Goal: Complete application form

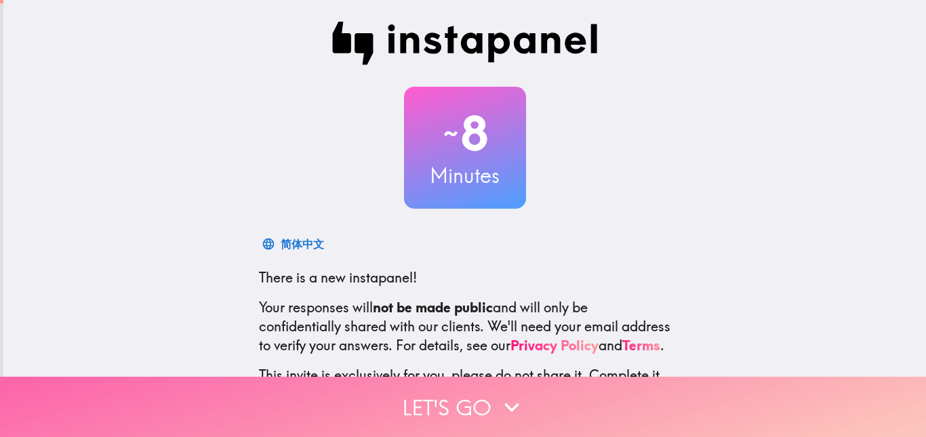
click at [476, 405] on button "Let's go" at bounding box center [463, 407] width 926 height 60
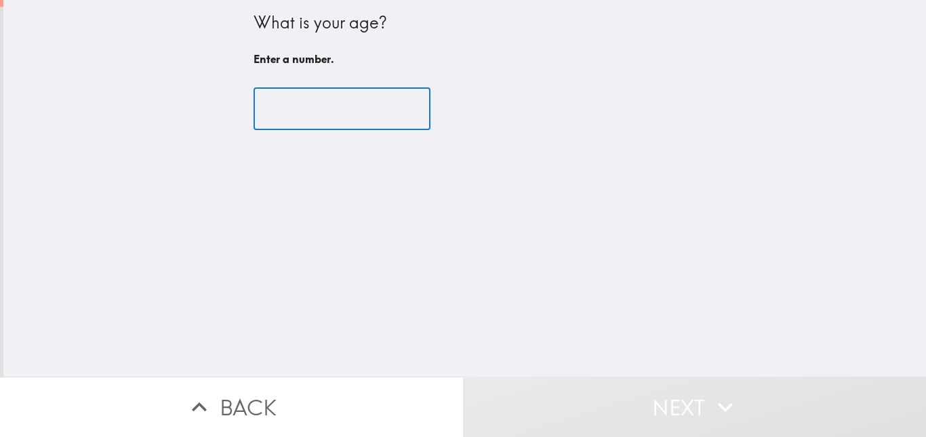
click at [356, 118] on input "number" at bounding box center [341, 109] width 177 height 42
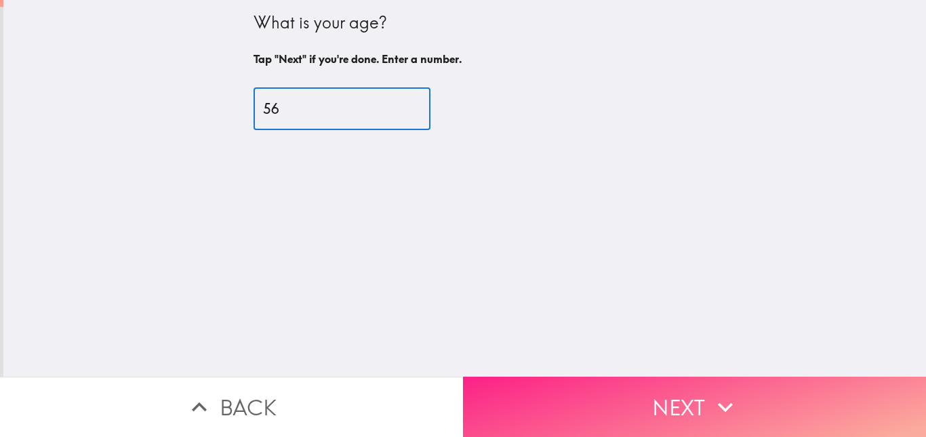
type input "56"
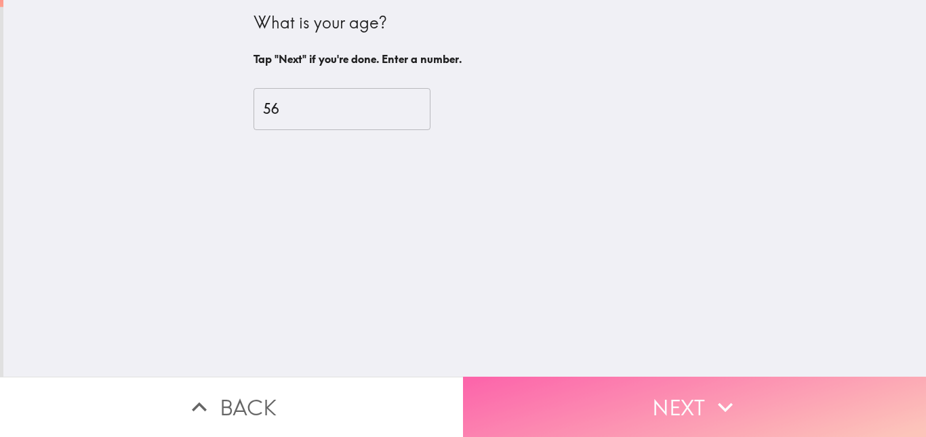
click at [595, 390] on button "Next" at bounding box center [694, 407] width 463 height 60
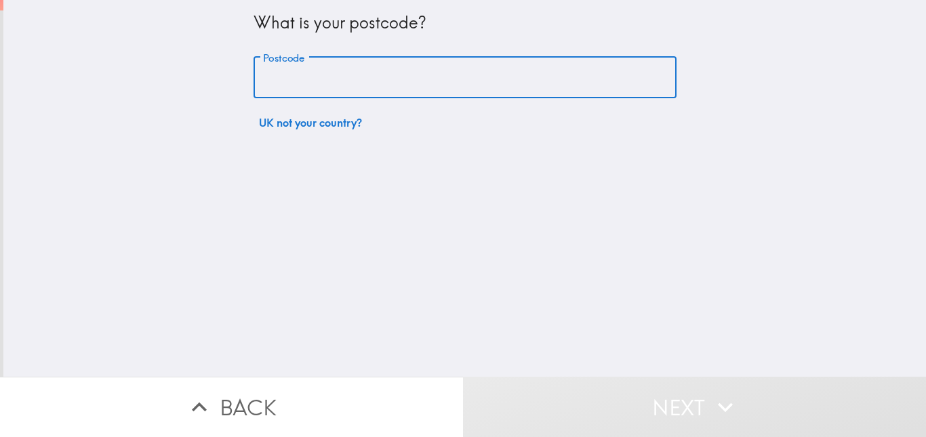
click at [443, 70] on input "Postcode" at bounding box center [464, 78] width 423 height 42
type input "ST7 4BL"
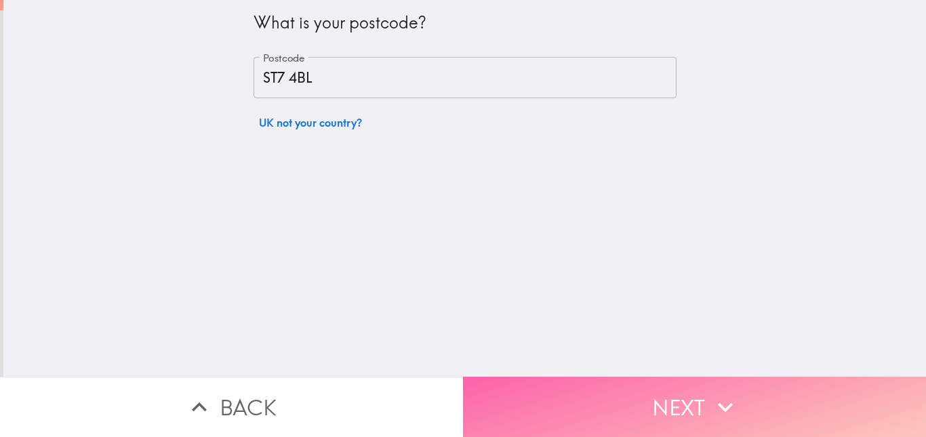
click at [548, 380] on button "Next" at bounding box center [694, 407] width 463 height 60
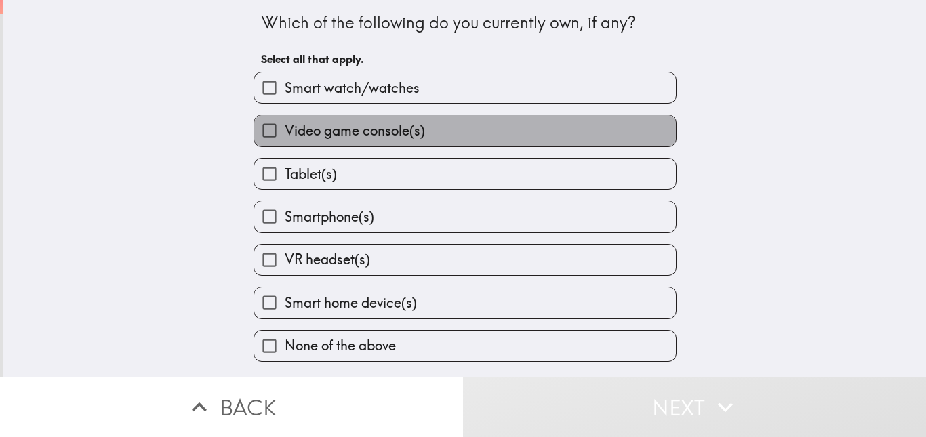
click at [367, 127] on span "Video game console(s)" at bounding box center [355, 130] width 140 height 19
click at [285, 127] on input "Video game console(s)" at bounding box center [269, 130] width 30 height 30
checkbox input "true"
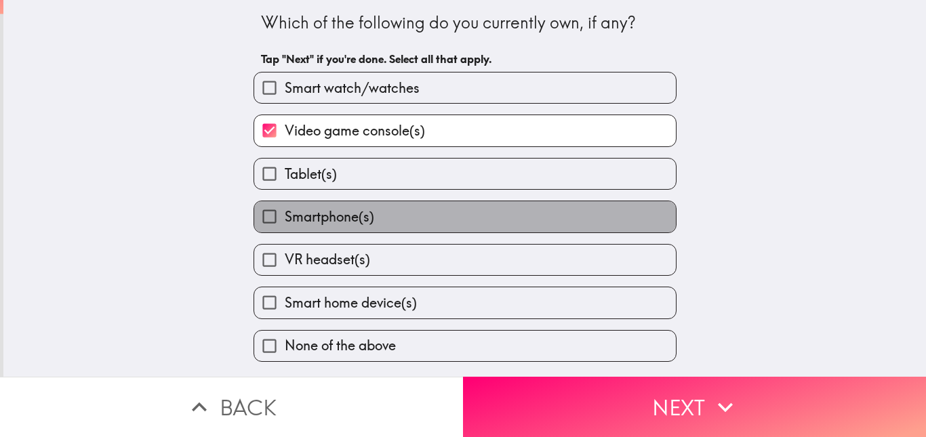
click at [324, 217] on span "Smartphone(s)" at bounding box center [329, 216] width 89 height 19
click at [285, 217] on input "Smartphone(s)" at bounding box center [269, 216] width 30 height 30
checkbox input "true"
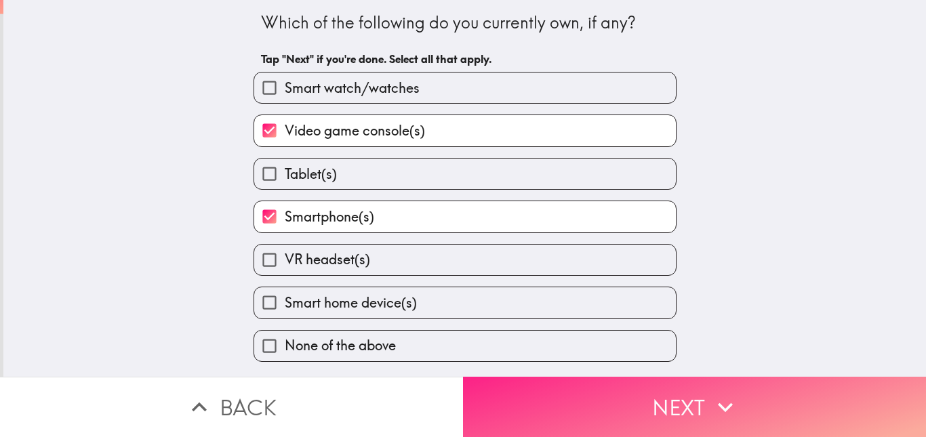
click at [573, 410] on button "Next" at bounding box center [694, 407] width 463 height 60
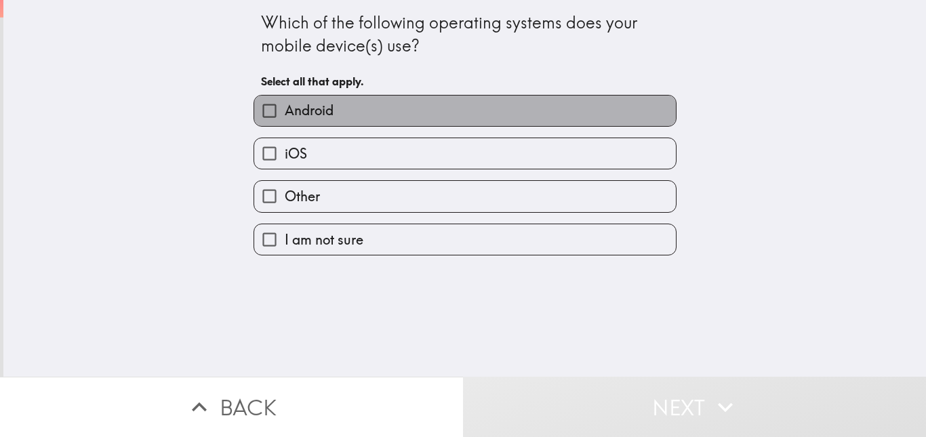
click at [526, 116] on label "Android" at bounding box center [464, 111] width 421 height 30
click at [285, 116] on input "Android" at bounding box center [269, 111] width 30 height 30
checkbox input "true"
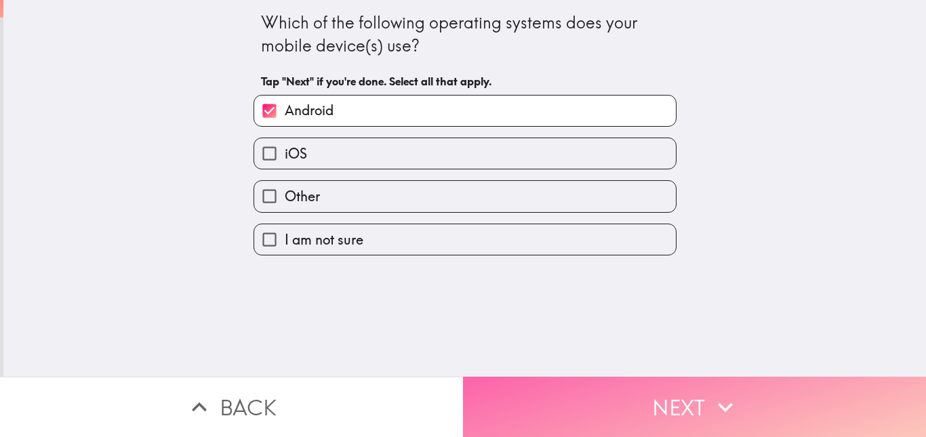
click at [573, 388] on button "Next" at bounding box center [694, 407] width 463 height 60
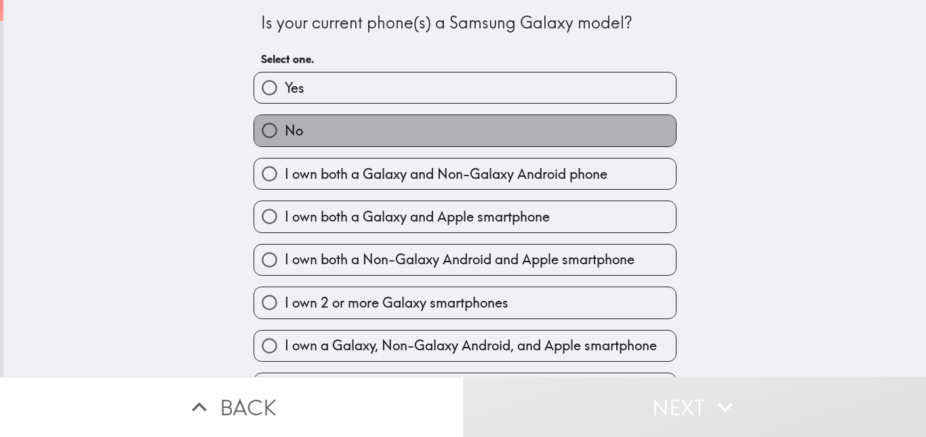
click at [488, 142] on label "No" at bounding box center [464, 130] width 421 height 30
click at [285, 142] on input "No" at bounding box center [269, 130] width 30 height 30
radio input "true"
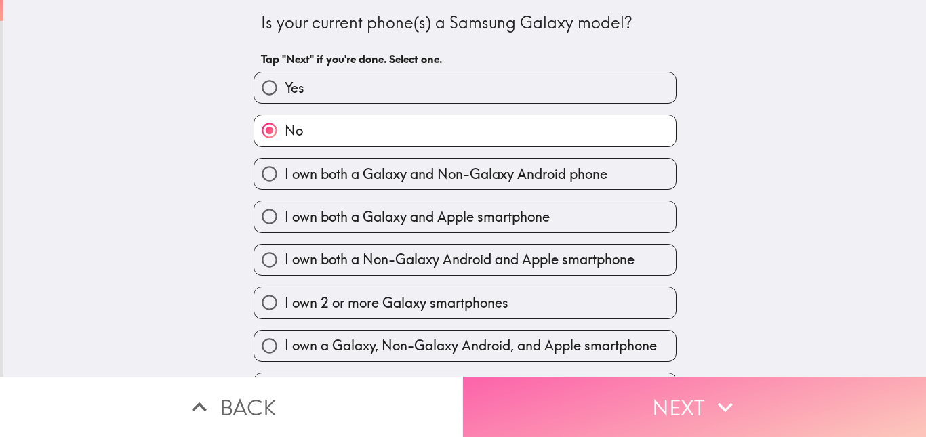
click at [535, 396] on button "Next" at bounding box center [694, 407] width 463 height 60
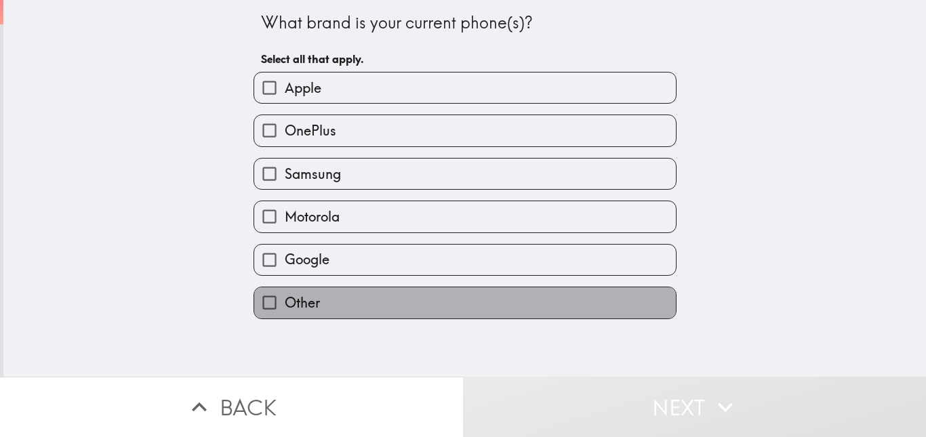
click at [322, 303] on label "Other" at bounding box center [464, 302] width 421 height 30
click at [285, 303] on input "Other" at bounding box center [269, 302] width 30 height 30
checkbox input "true"
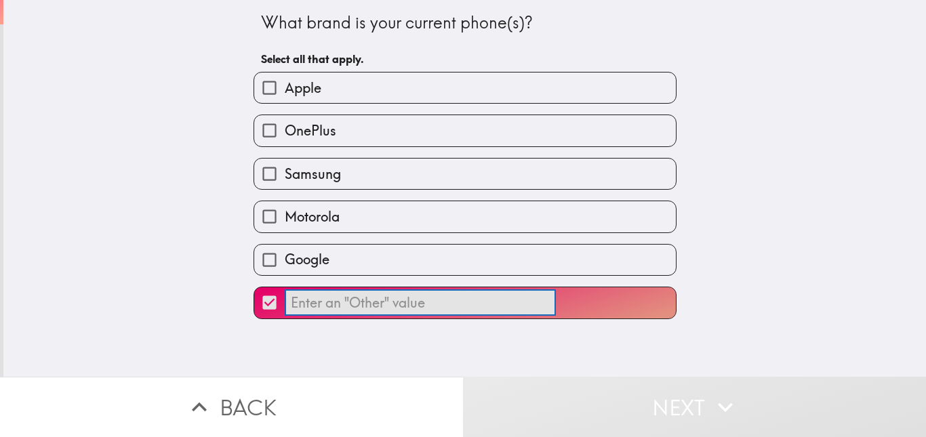
click at [404, 309] on input "​" at bounding box center [420, 302] width 271 height 26
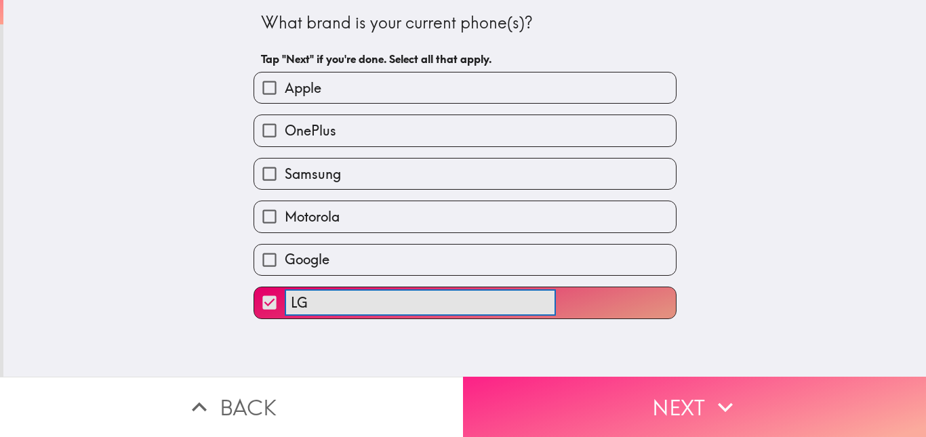
type input "LG"
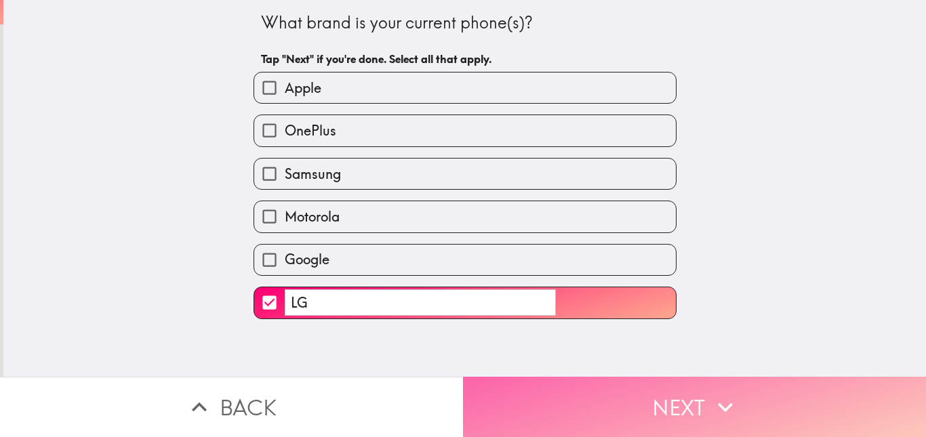
click at [595, 384] on button "Next" at bounding box center [694, 407] width 463 height 60
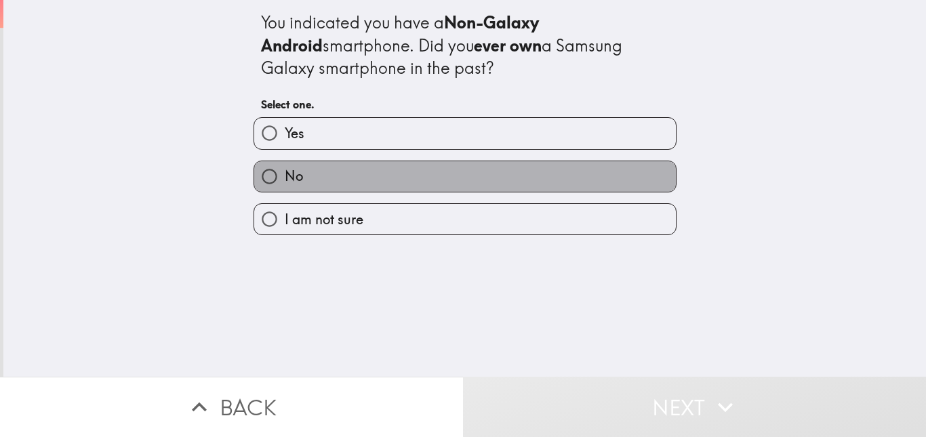
click at [342, 181] on label "No" at bounding box center [464, 176] width 421 height 30
click at [285, 181] on input "No" at bounding box center [269, 176] width 30 height 30
radio input "true"
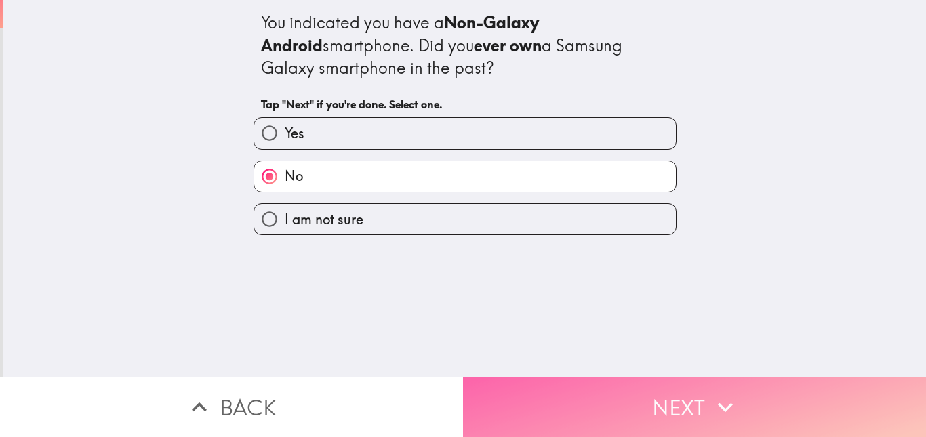
click at [558, 379] on button "Next" at bounding box center [694, 407] width 463 height 60
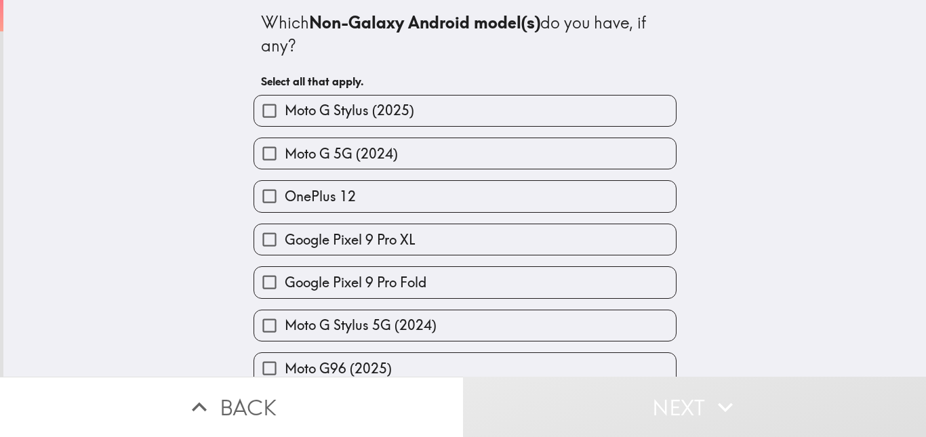
click at [789, 266] on div "Which Non-Galaxy Android model(s) do you have, if any? Select all that apply. M…" at bounding box center [464, 188] width 922 height 377
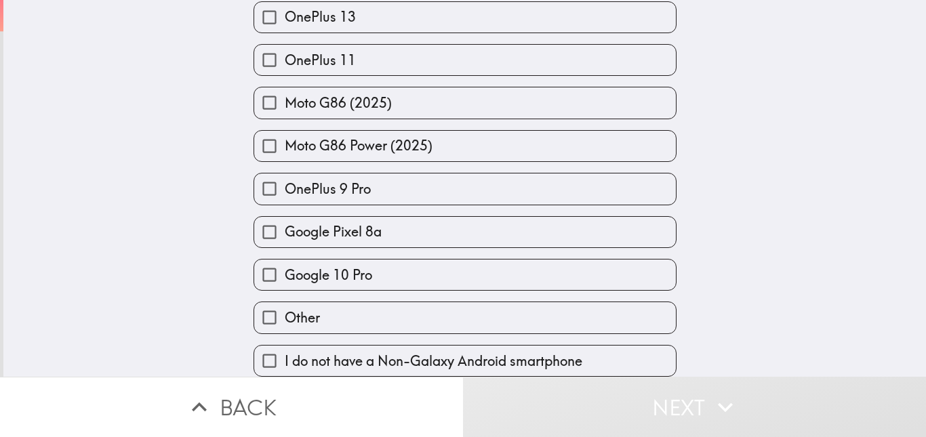
scroll to position [1522, 0]
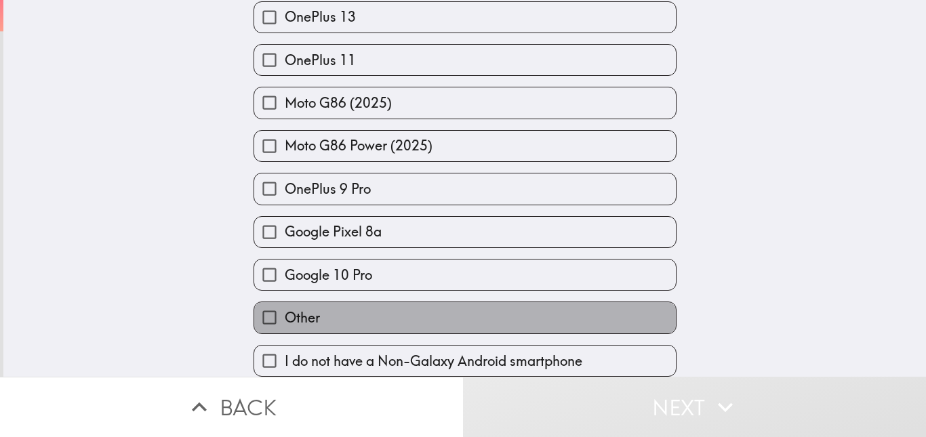
click at [473, 306] on label "Other" at bounding box center [464, 317] width 421 height 30
click at [285, 306] on input "Other" at bounding box center [269, 317] width 30 height 30
checkbox input "true"
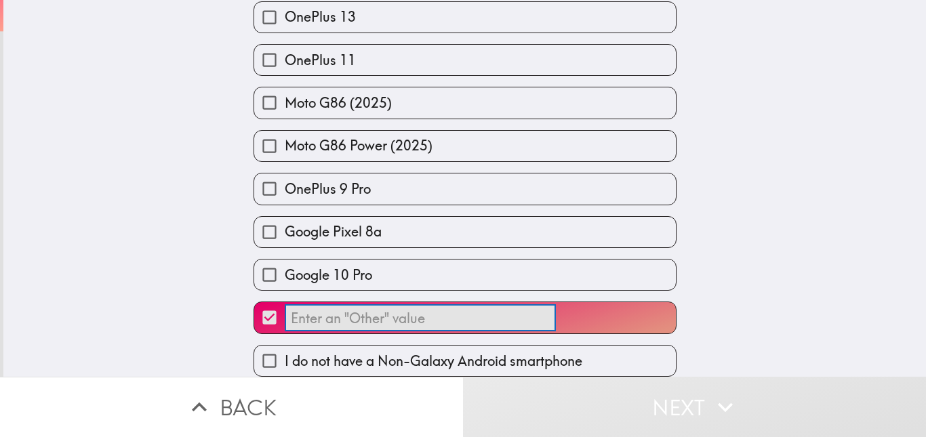
click at [434, 305] on input "​" at bounding box center [420, 318] width 271 height 26
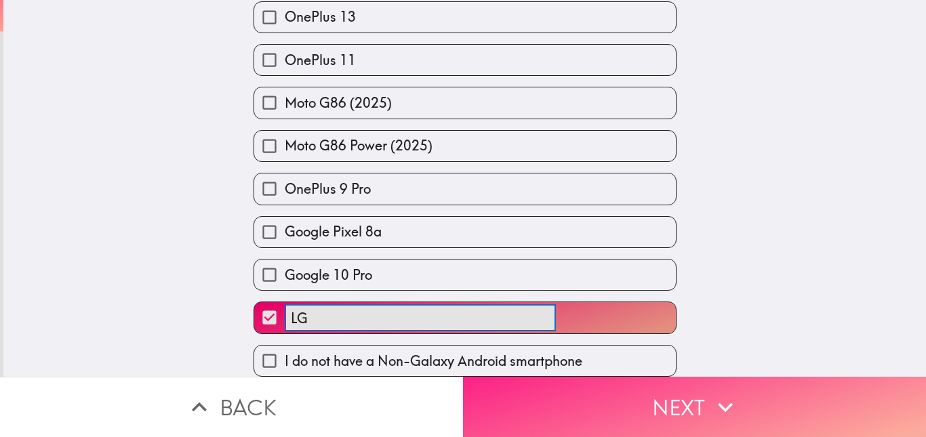
type input "LG"
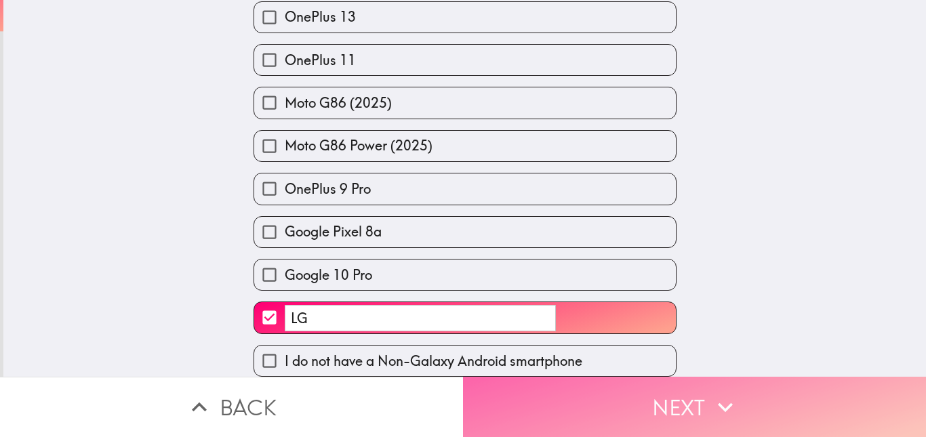
click at [780, 378] on button "Next" at bounding box center [694, 407] width 463 height 60
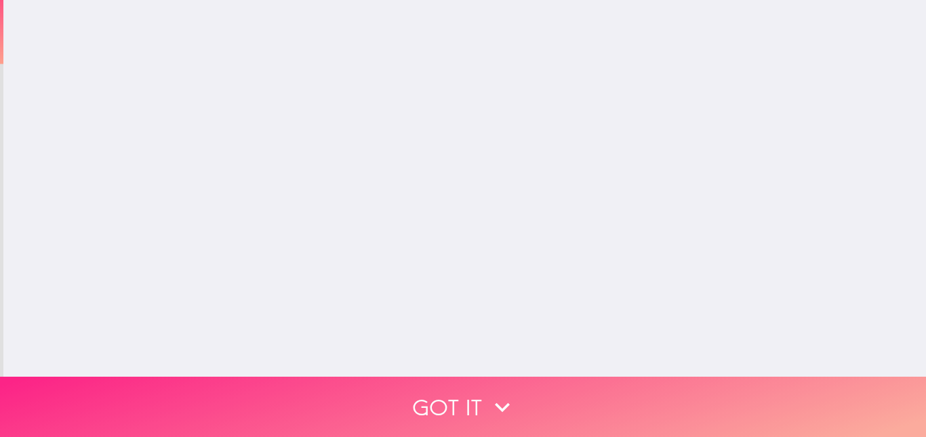
scroll to position [0, 0]
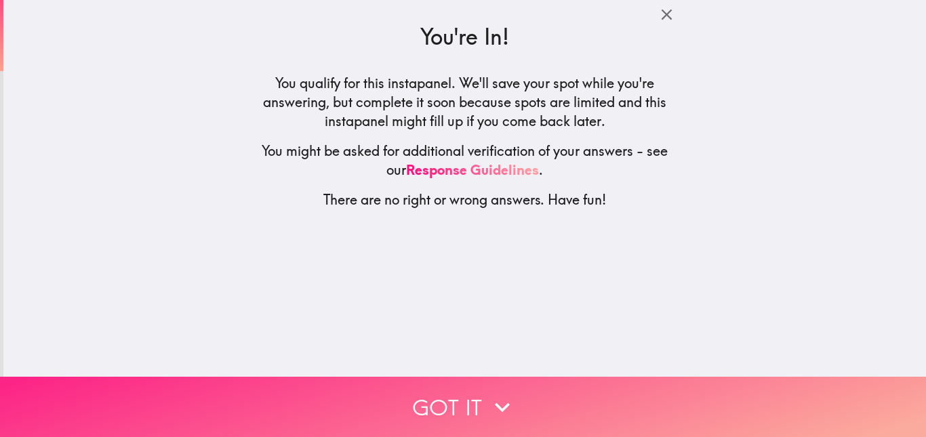
click at [441, 411] on button "Got it" at bounding box center [463, 407] width 926 height 60
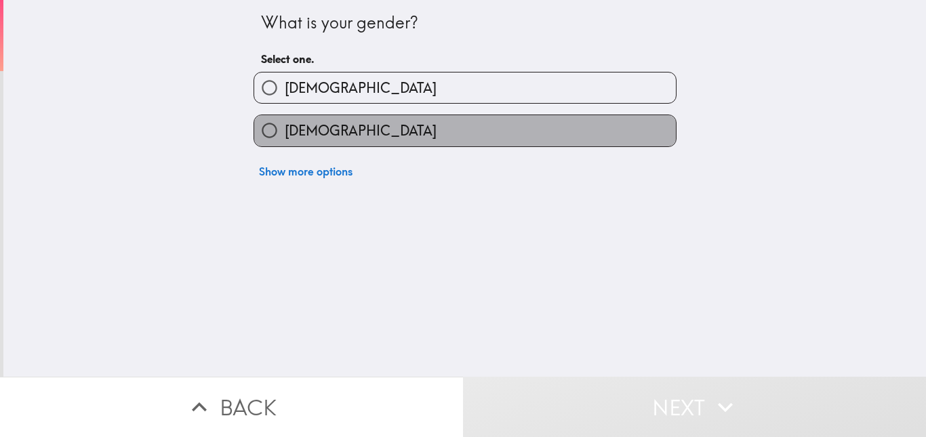
click at [402, 125] on label "[DEMOGRAPHIC_DATA]" at bounding box center [464, 130] width 421 height 30
click at [285, 125] on input "[DEMOGRAPHIC_DATA]" at bounding box center [269, 130] width 30 height 30
radio input "true"
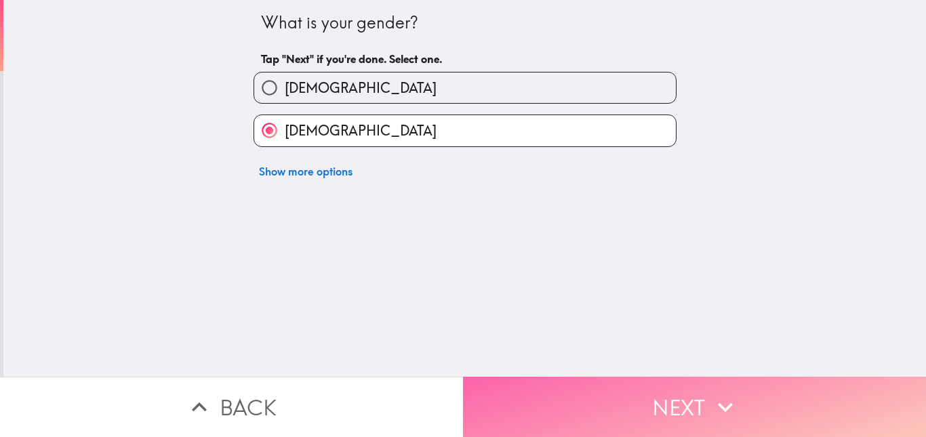
click at [546, 386] on button "Next" at bounding box center [694, 407] width 463 height 60
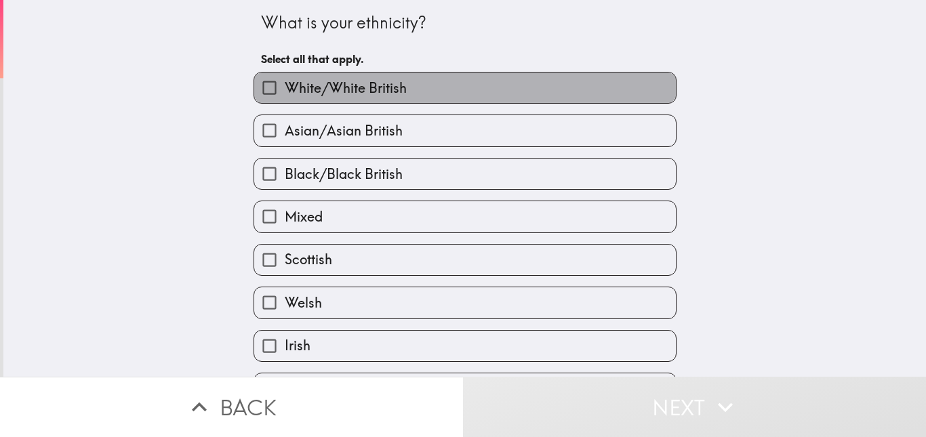
click at [457, 94] on label "White/White British" at bounding box center [464, 87] width 421 height 30
click at [285, 94] on input "White/White British" at bounding box center [269, 87] width 30 height 30
checkbox input "true"
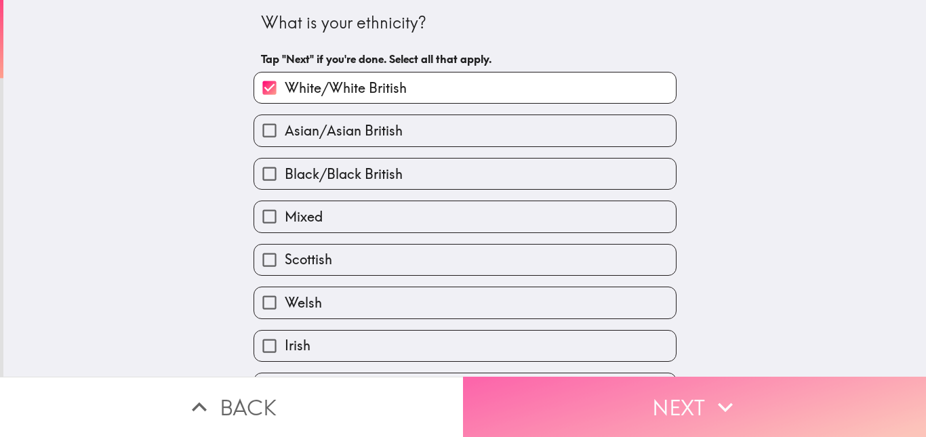
click at [545, 388] on button "Next" at bounding box center [694, 407] width 463 height 60
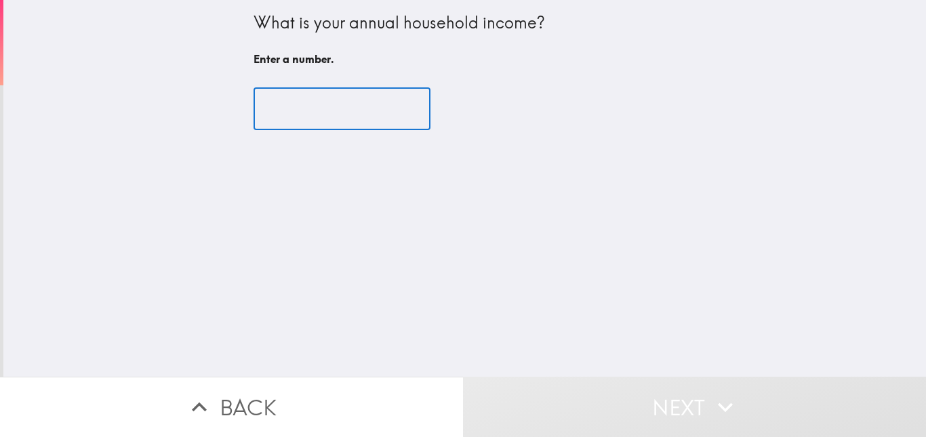
click at [309, 96] on input "number" at bounding box center [341, 109] width 177 height 42
